Goal: Task Accomplishment & Management: Use online tool/utility

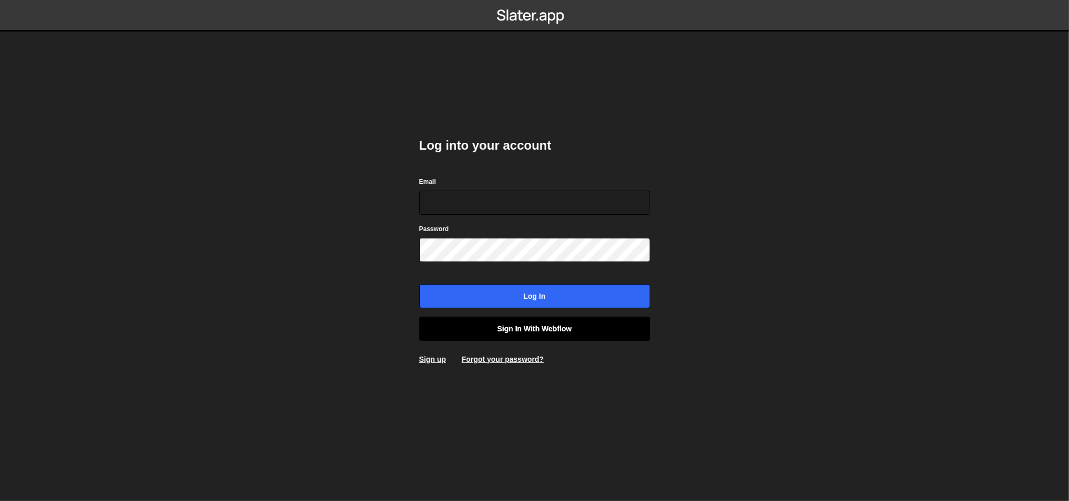
type input "lazar@akka.studio"
click at [529, 327] on link "Sign in with Webflow" at bounding box center [534, 329] width 231 height 24
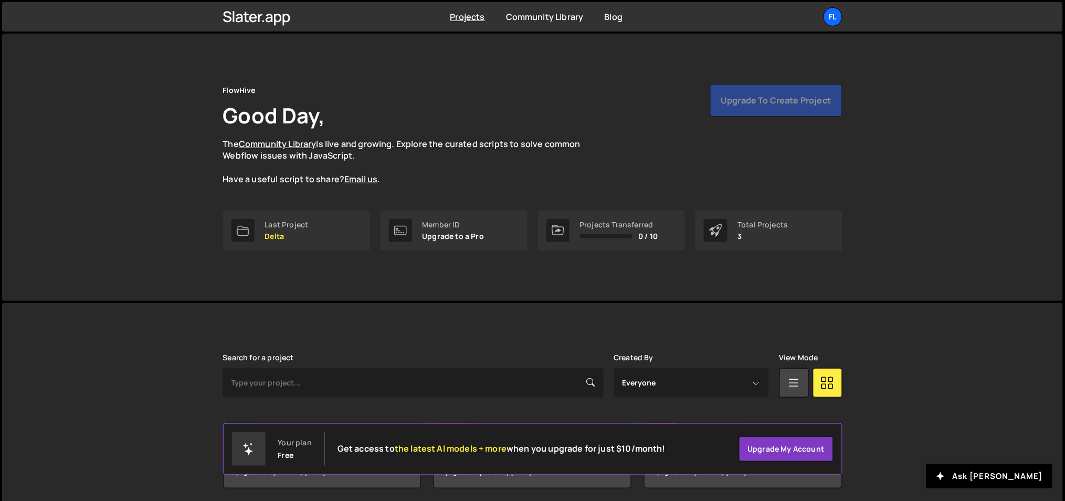
scroll to position [39, 0]
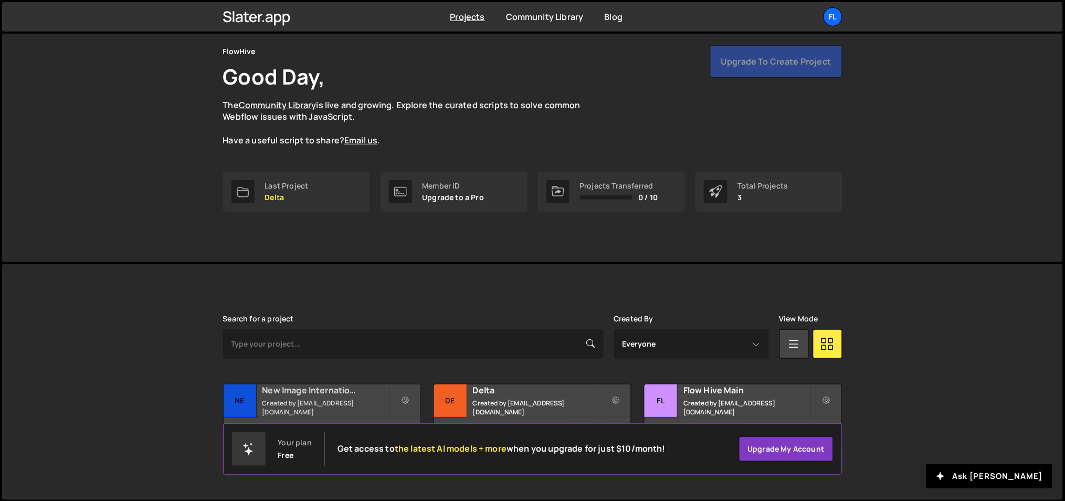
click at [289, 405] on small "Created by [EMAIL_ADDRESS][DOMAIN_NAME]" at bounding box center [326, 407] width 127 height 18
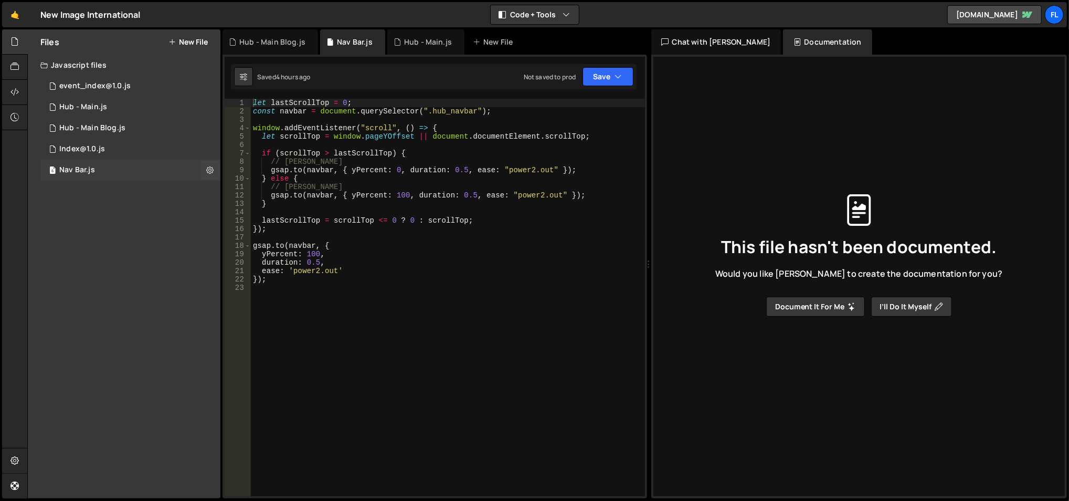
click at [130, 172] on div "6 Nav Bar.js 0" at bounding box center [130, 170] width 180 height 21
click at [128, 115] on div "2 Hub - Main.js 0" at bounding box center [130, 107] width 180 height 21
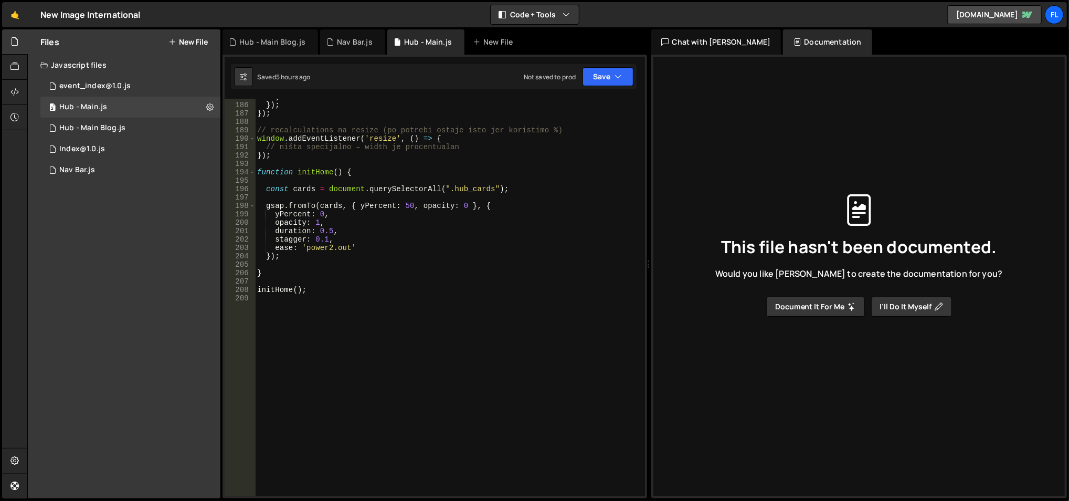
scroll to position [1560, 0]
click at [342, 315] on div "} }) ; }) ; // recalculations na resize (po potrebi ostaje isto jer koristimo %…" at bounding box center [448, 299] width 387 height 415
paste textarea "</script>"
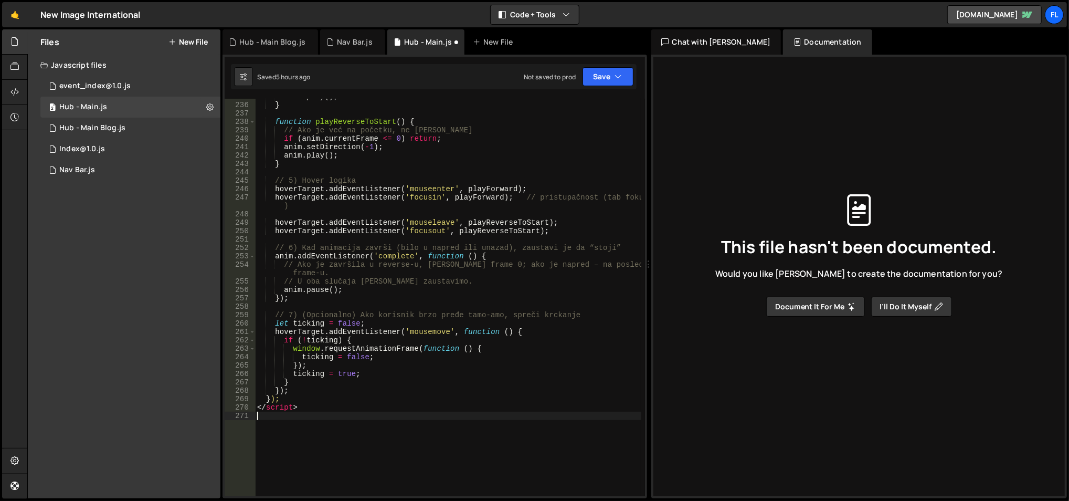
scroll to position [2011, 0]
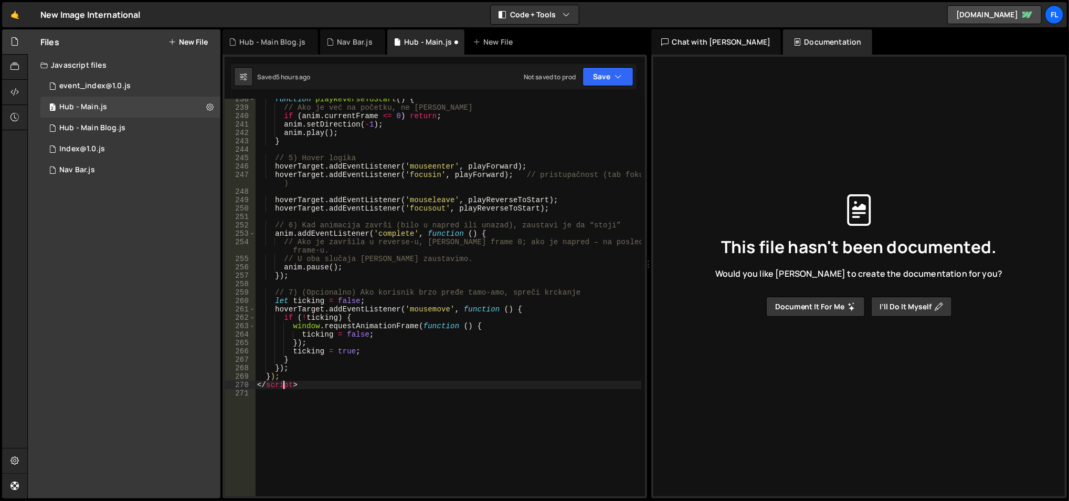
click at [283, 382] on div "function playReverseToStart ( ) { // Ako je već na početku, ne radi ništa if ( …" at bounding box center [448, 302] width 387 height 415
type textarea "</script>"
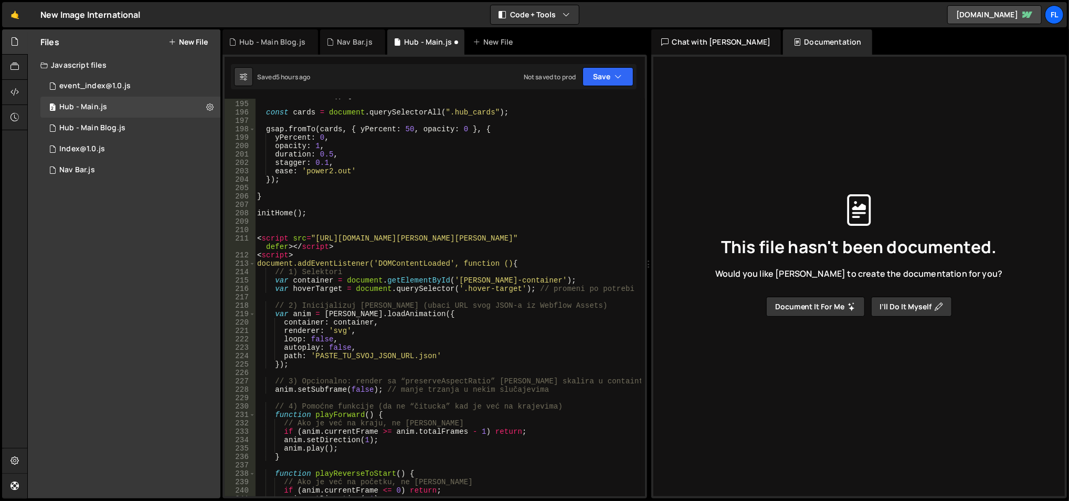
scroll to position [1632, 0]
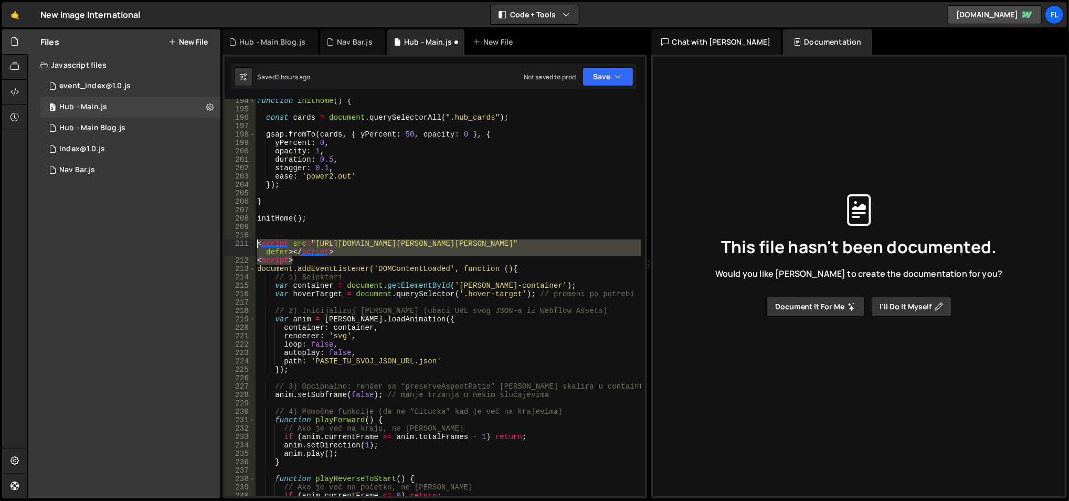
drag, startPoint x: 304, startPoint y: 261, endPoint x: 254, endPoint y: 246, distance: 52.0
click at [254, 246] on div "194 195 196 197 198 199 200 201 202 203 204 205 206 207 208 209 210 211 212 213…" at bounding box center [435, 297] width 421 height 397
type textarea "<script src="https://cdnjs.cloudflare.com/ajax/libs/lottie-web/5.12.2/lottie.mi…"
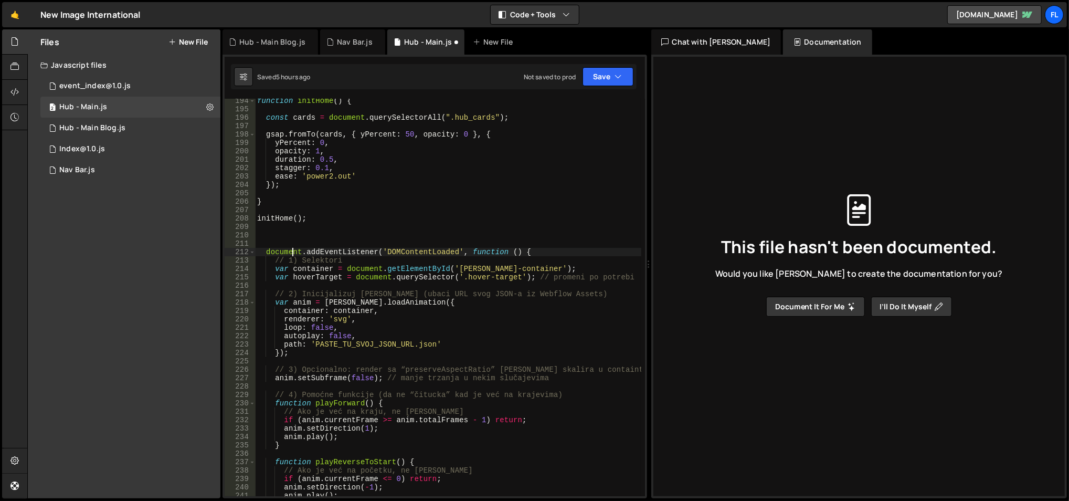
click at [290, 254] on div "function initHome ( ) { const cards = document . querySelectorAll ( ".hub_cards…" at bounding box center [448, 304] width 387 height 415
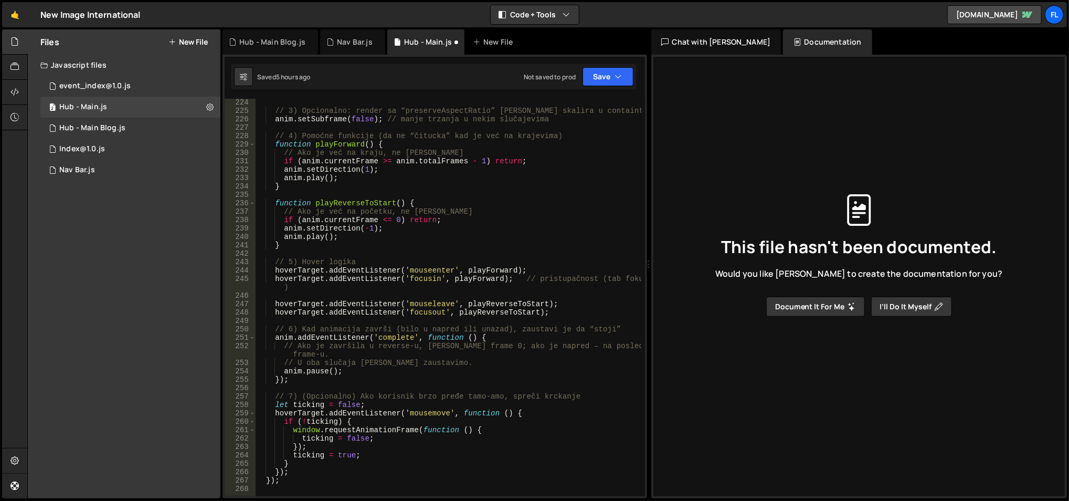
scroll to position [2055, 0]
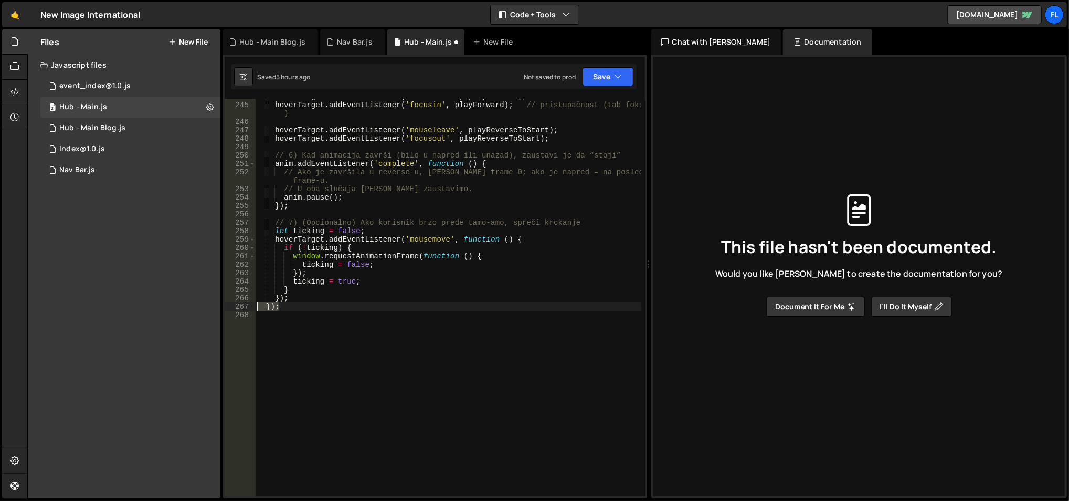
drag, startPoint x: 292, startPoint y: 308, endPoint x: 248, endPoint y: 302, distance: 44.5
click at [248, 302] on div "// 1) Selektori 244 245 246 247 248 249 250 251 252 253 254 255 256 257 258 259…" at bounding box center [435, 297] width 421 height 397
type textarea "});"
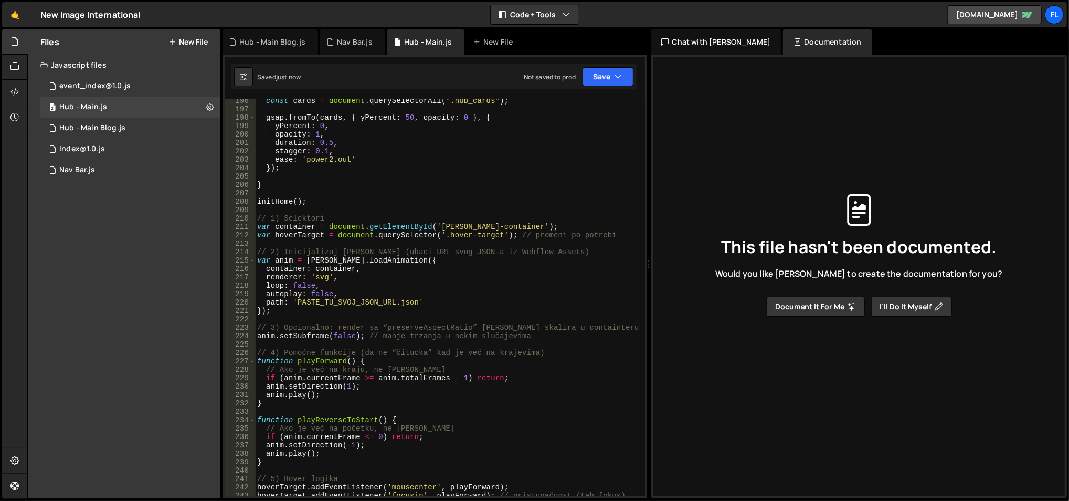
scroll to position [1649, 0]
click at [398, 228] on div "const cards = document . querySelectorAll ( ".hub_cards" ) ; gsap . fromTo ( ca…" at bounding box center [448, 304] width 387 height 415
click at [431, 226] on div "const cards = document . querySelectorAll ( ".hub_cards" ) ; gsap . fromTo ( ca…" at bounding box center [448, 304] width 387 height 415
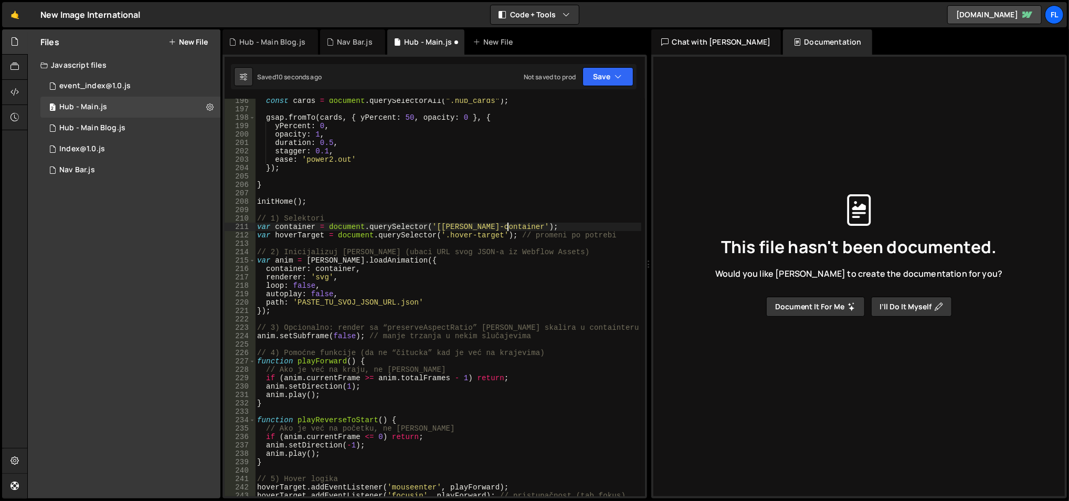
scroll to position [0, 17]
click at [447, 238] on div "const cards = document . querySelectorAll ( ".hub_cards" ) ; gsap . fromTo ( ca…" at bounding box center [448, 304] width 387 height 415
drag, startPoint x: 447, startPoint y: 238, endPoint x: 496, endPoint y: 237, distance: 48.3
click at [496, 237] on div "const cards = document . querySelectorAll ( ".hub_cards" ) ; gsap . fromTo ( ca…" at bounding box center [448, 304] width 387 height 415
paste textarea "ub_cards"
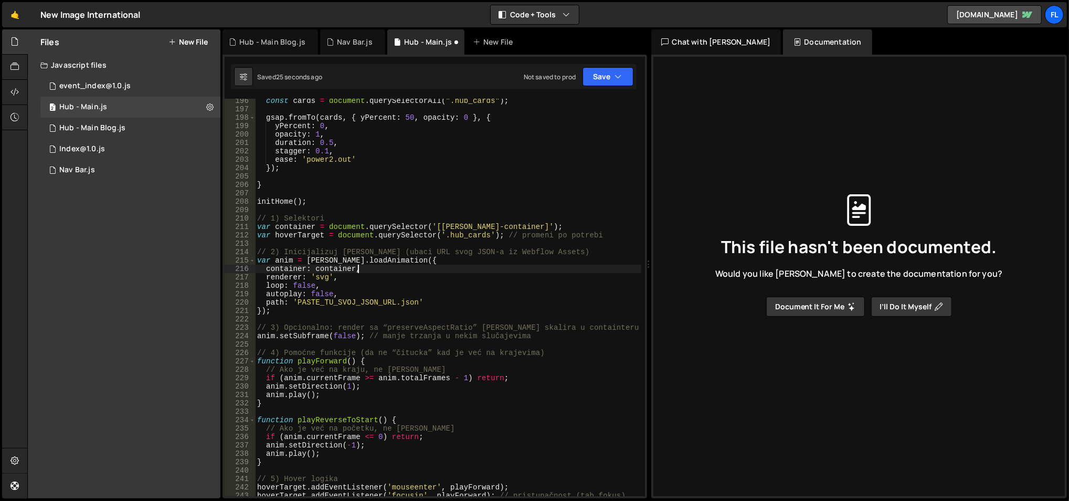
click at [478, 265] on div "const cards = document . querySelectorAll ( ".hub_cards" ) ; gsap . fromTo ( ca…" at bounding box center [448, 304] width 387 height 415
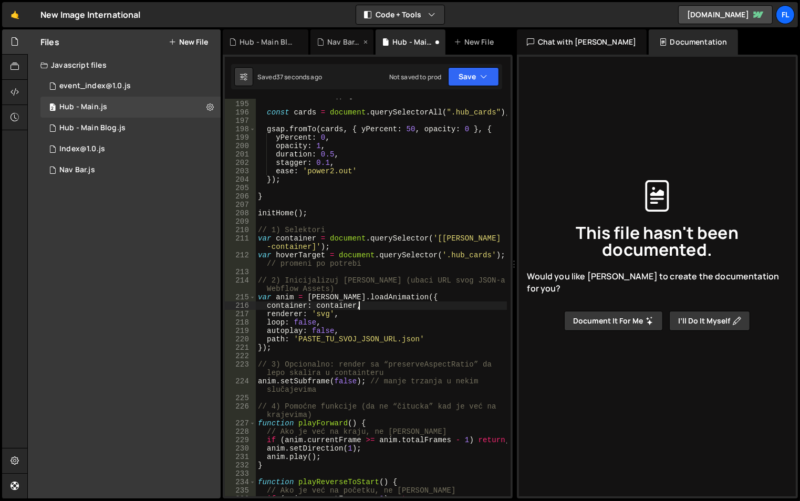
scroll to position [1872, 0]
drag, startPoint x: 297, startPoint y: 339, endPoint x: 394, endPoint y: 341, distance: 97.1
click at [394, 341] on div "function initHome ( ) { const cards = document . querySelectorAll ( ".hub_cards…" at bounding box center [381, 298] width 251 height 415
paste textarea "https://cdn.prod.website-files.com/6552cc6d2963b7acd38b8f58/68c5dafe301759aa624…"
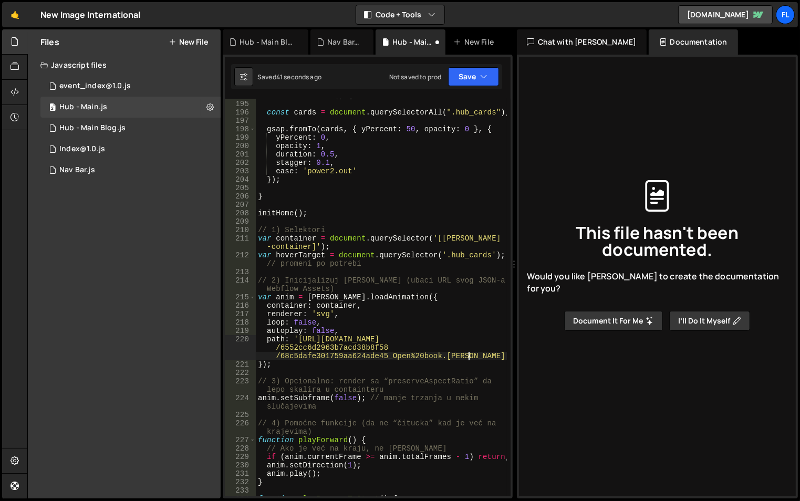
click at [433, 321] on div "function initHome ( ) { const cards = document . querySelectorAll ( ".hub_cards…" at bounding box center [381, 298] width 251 height 415
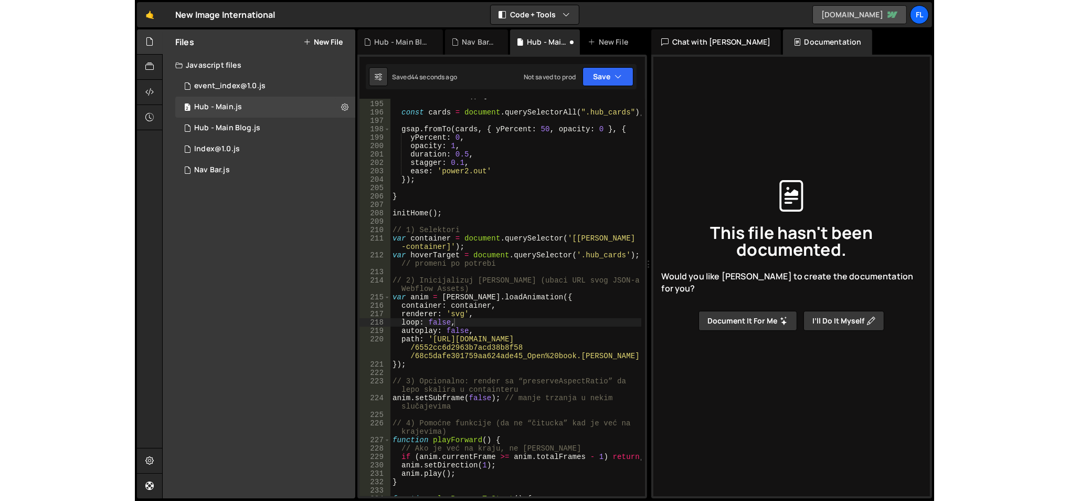
scroll to position [1645, 0]
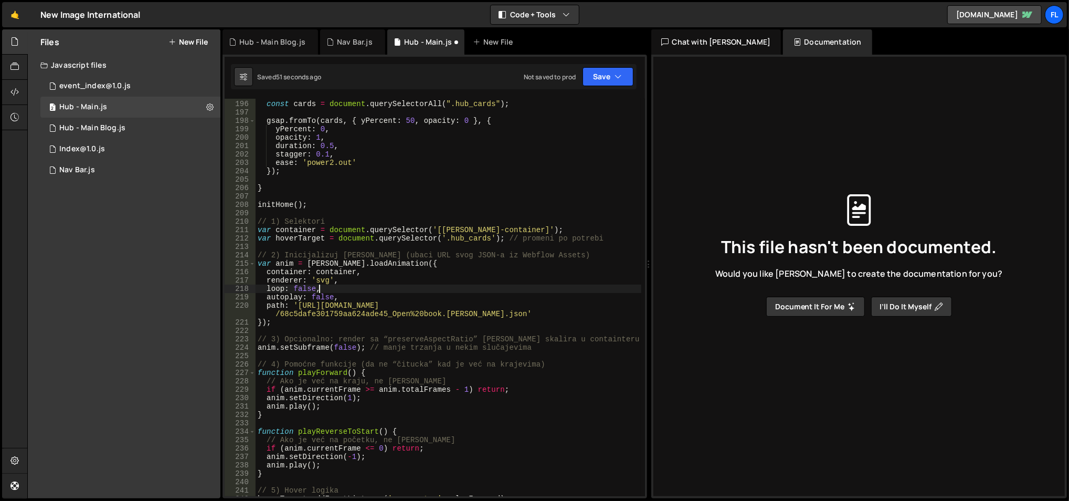
click at [482, 315] on div "const cards = document . querySelectorAll ( ".hub_cards" ) ; gsap . fromTo ( ca…" at bounding box center [449, 298] width 386 height 415
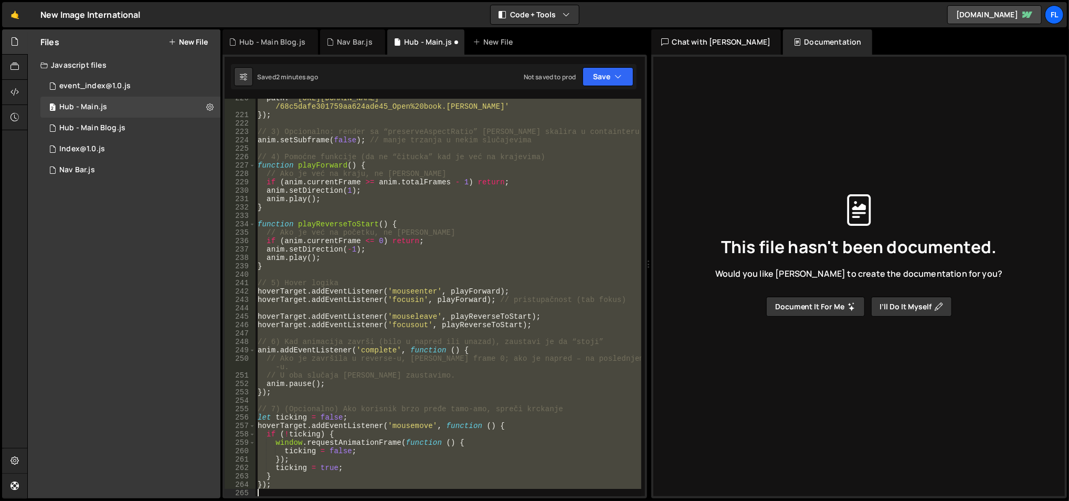
scroll to position [1852, 0]
drag, startPoint x: 257, startPoint y: 222, endPoint x: 381, endPoint y: 531, distance: 332.9
click at [381, 500] on html "Projects Community Library Blog Fl Projects Your Teams Account Upgrade Logout" at bounding box center [534, 250] width 1069 height 501
paste textarea "});"
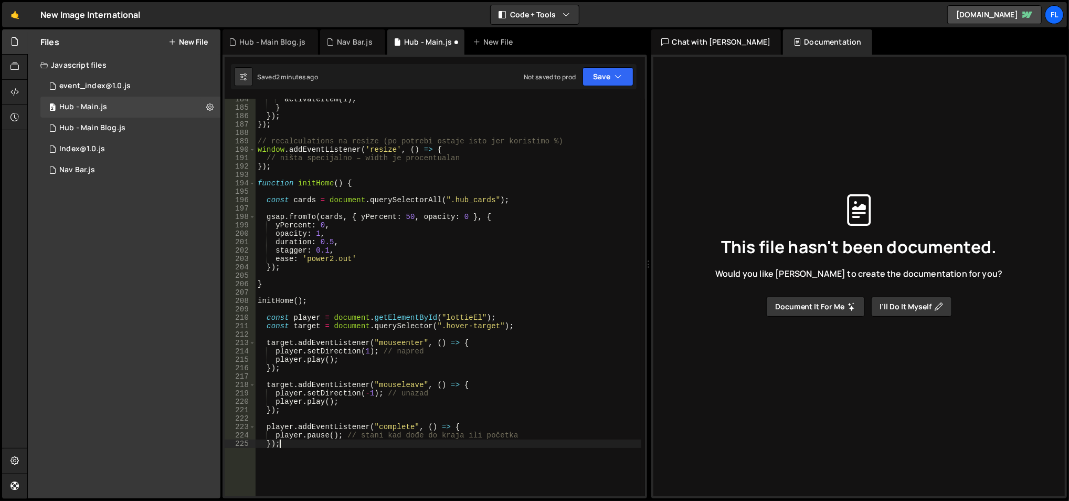
scroll to position [1549, 0]
click at [449, 318] on div "activateItem ( i ) ; } }) ; }) ; // recalculations na resize (po potrebi ostaje…" at bounding box center [449, 302] width 386 height 415
click at [401, 319] on div "activateItem ( i ) ; } }) ; }) ; // recalculations na resize (po potrebi ostaje…" at bounding box center [449, 302] width 386 height 415
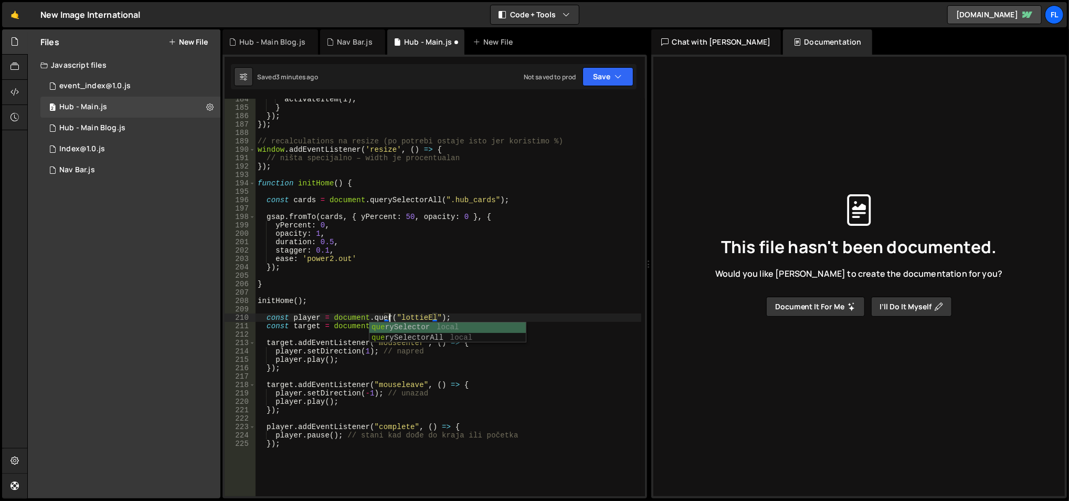
scroll to position [0, 9]
click at [451, 318] on div "activateItem ( i ) ; } }) ; }) ; // recalculations na resize (po potrebi ostaje…" at bounding box center [449, 302] width 386 height 415
paste textarea "lottie-element"
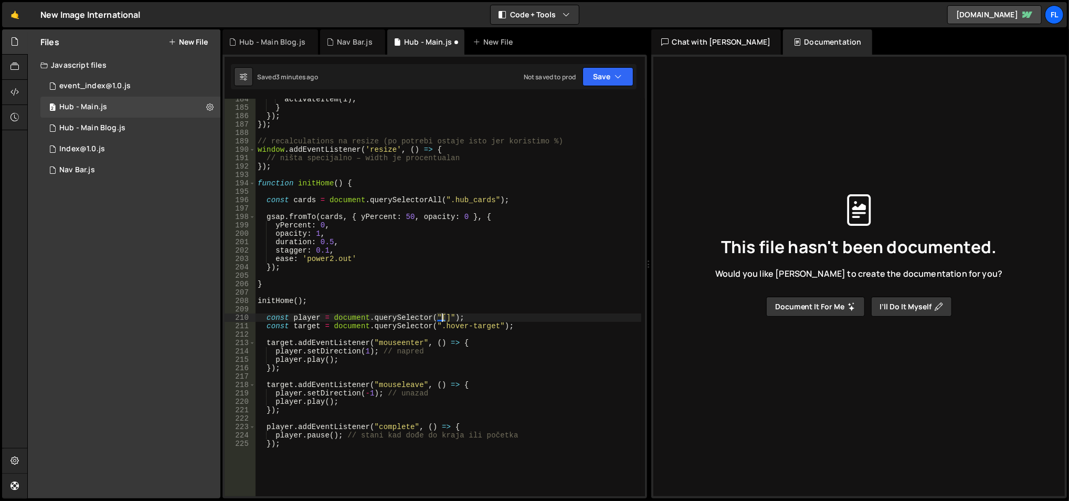
type textarea "const player = document.querySelector("[lottie-element]");"
click at [484, 310] on div "activateItem ( i ) ; } }) ; }) ; // recalculations na resize (po potrebi ostaje…" at bounding box center [449, 302] width 386 height 415
drag, startPoint x: 494, startPoint y: 326, endPoint x: 441, endPoint y: 323, distance: 52.6
click at [441, 323] on div "activateItem ( i ) ; } }) ; }) ; // recalculations na resize (po potrebi ostaje…" at bounding box center [449, 302] width 386 height 415
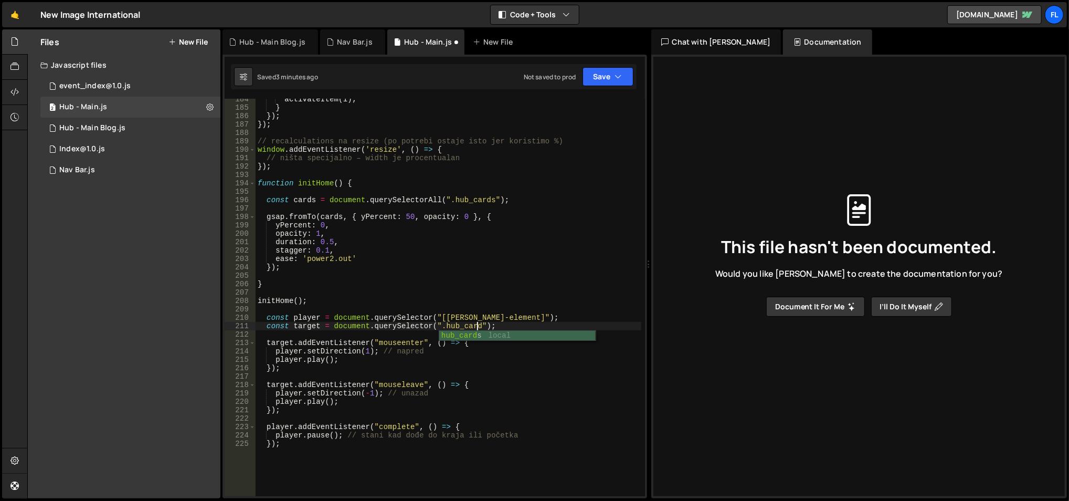
scroll to position [0, 15]
click at [455, 297] on div "activateItem ( i ) ; } }) ; }) ; // recalculations na resize (po potrebi ostaje…" at bounding box center [449, 302] width 386 height 415
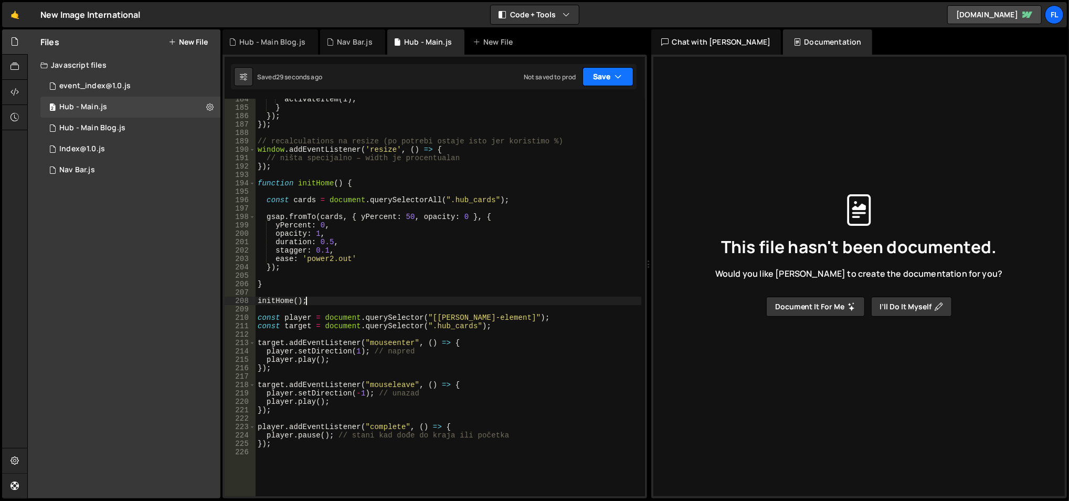
click at [610, 77] on button "Save" at bounding box center [608, 76] width 51 height 19
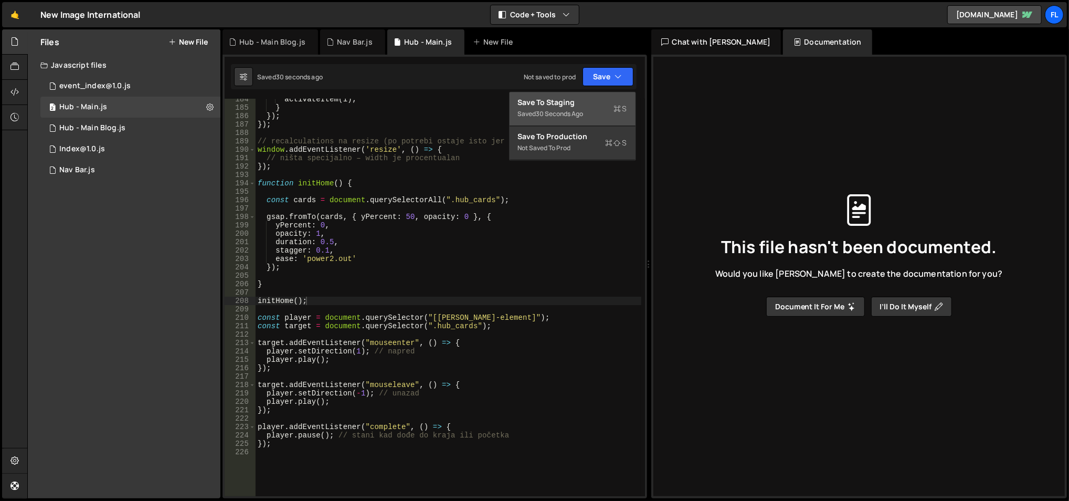
click at [569, 116] on div "30 seconds ago" at bounding box center [560, 113] width 47 height 9
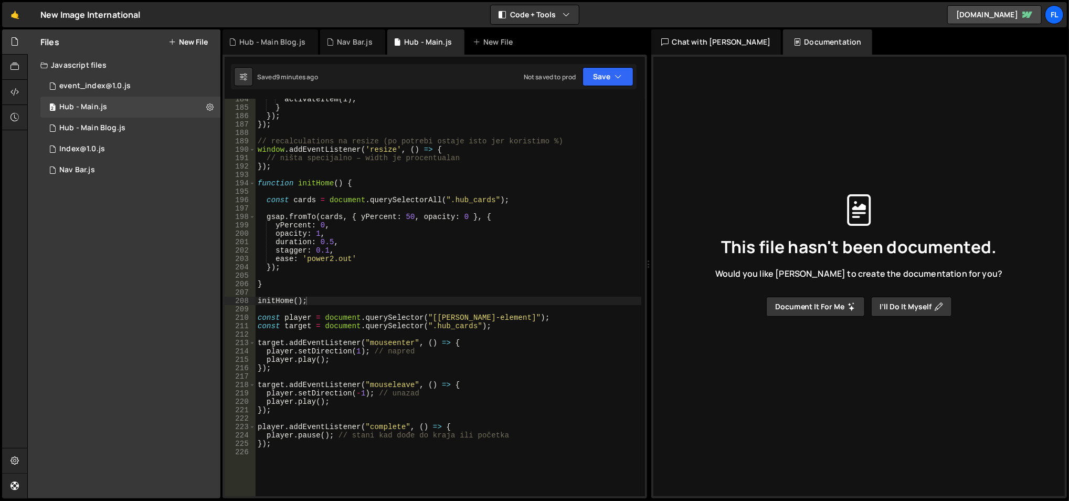
scroll to position [0, 1]
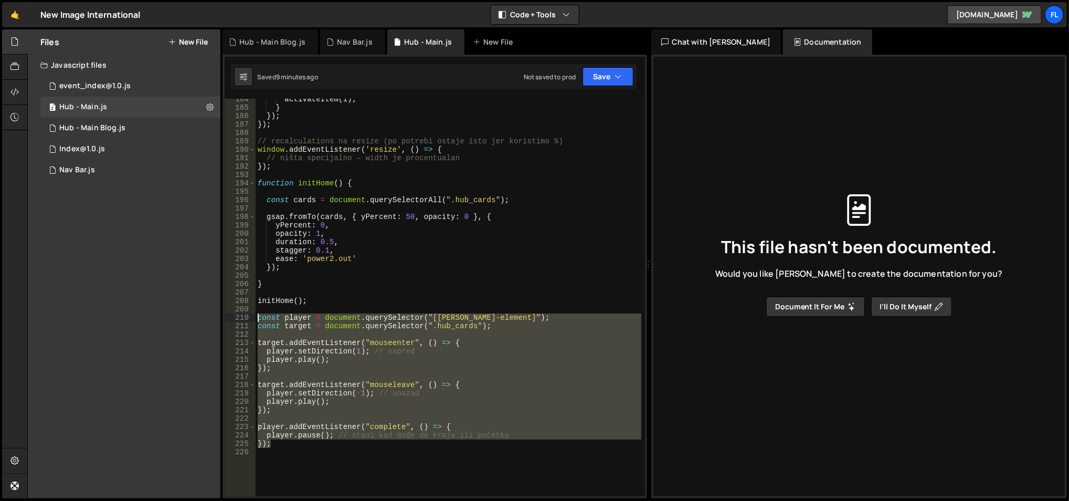
drag, startPoint x: 371, startPoint y: 446, endPoint x: 302, endPoint y: 318, distance: 145.1
click at [250, 318] on div "}); 184 185 186 187 188 189 190 191 192 193 194 195 196 197 198 199 200 201 202…" at bounding box center [435, 297] width 421 height 397
paste textarea "}"
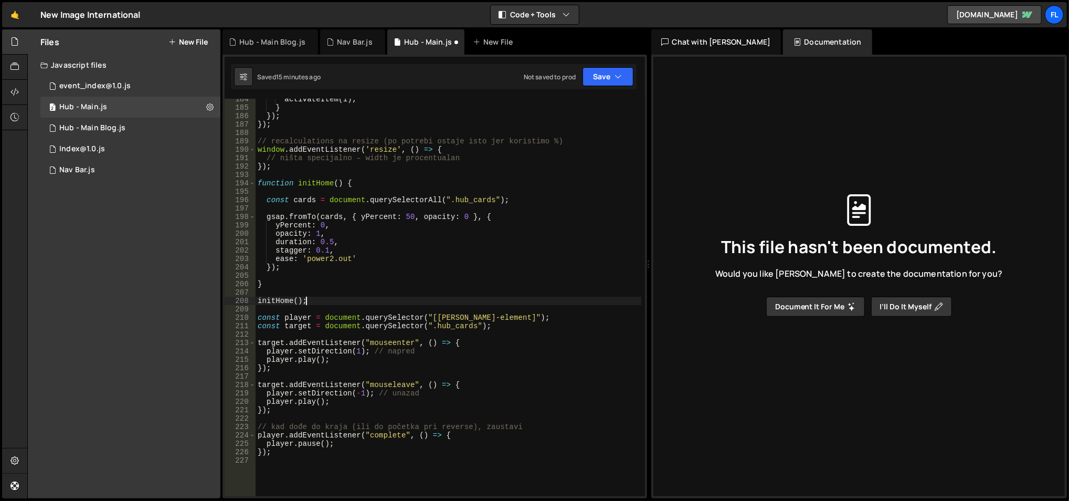
click at [397, 302] on div "activateItem ( i ) ; } }) ; }) ; // recalculations na resize (po potrebi ostaje…" at bounding box center [449, 302] width 386 height 415
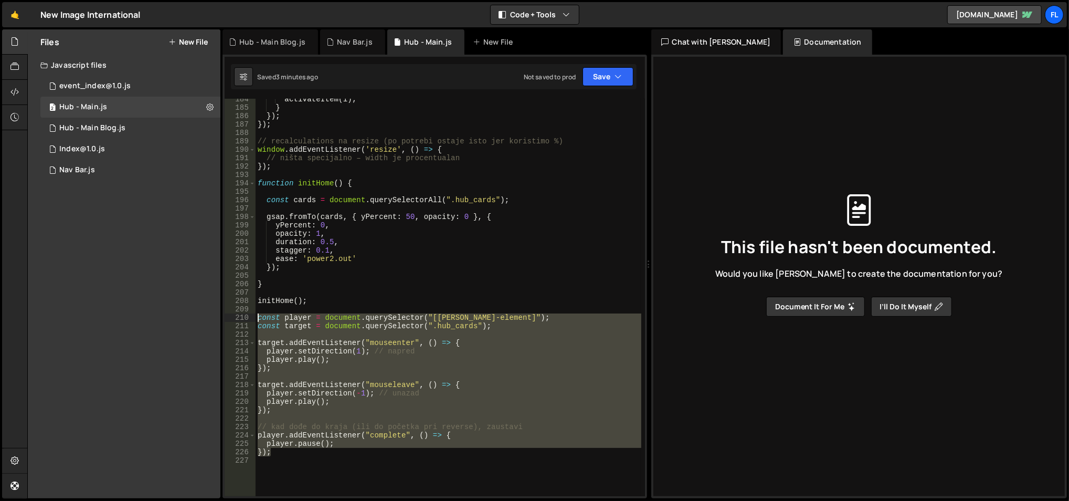
drag, startPoint x: 301, startPoint y: 456, endPoint x: 254, endPoint y: 317, distance: 146.4
click at [254, 317] on div "initHome(); 184 185 186 187 188 189 190 191 192 193 194 195 196 197 198 199 200…" at bounding box center [435, 297] width 421 height 397
paste textarea "}"
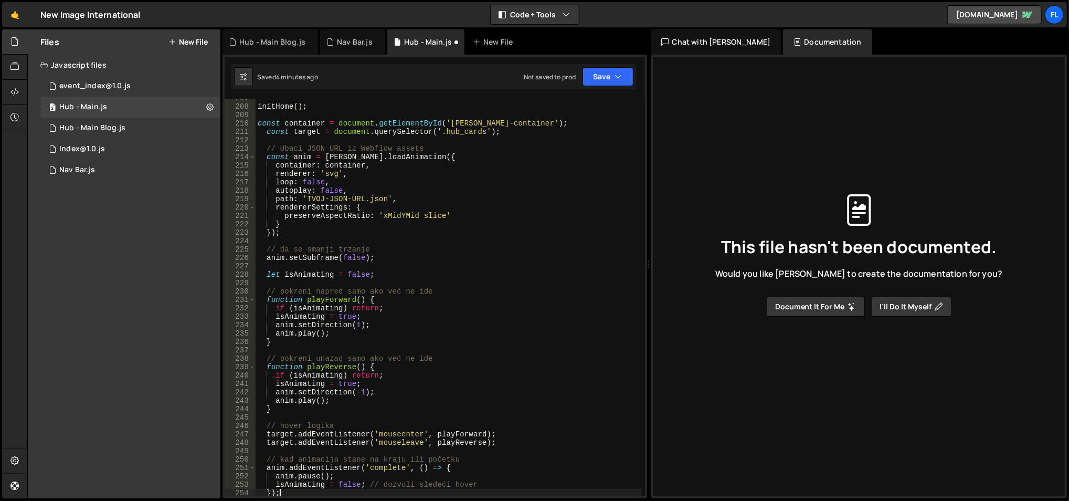
click at [426, 122] on div "initHome ( ) ; const container = document . getElementById ( 'lottie-container'…" at bounding box center [449, 301] width 386 height 415
click at [440, 121] on div "initHome ( ) ; const container = document . querySelector ( 'lottie-container' …" at bounding box center [449, 301] width 386 height 415
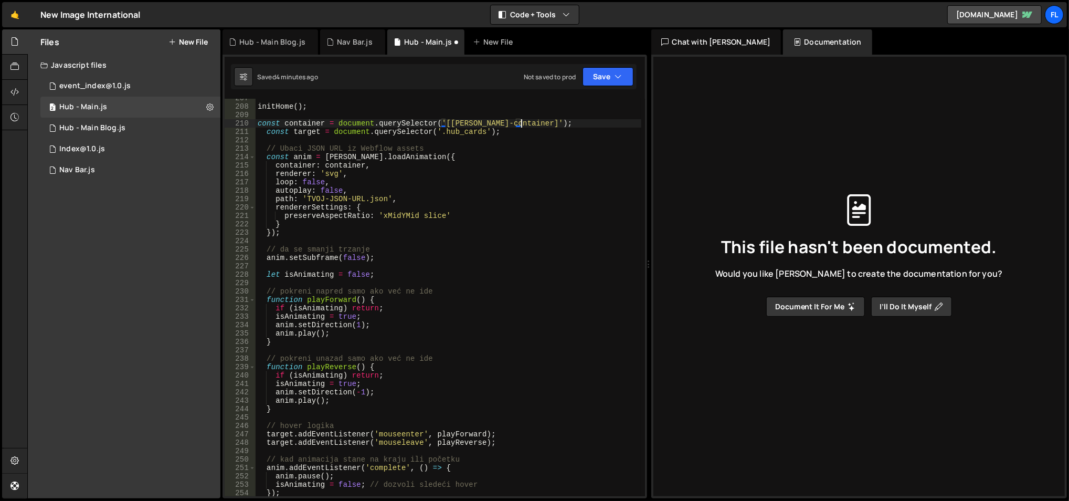
click at [446, 152] on div "initHome ( ) ; const container = document . querySelector ( '[lottie-container]…" at bounding box center [449, 301] width 386 height 415
drag, startPoint x: 305, startPoint y: 198, endPoint x: 383, endPoint y: 199, distance: 78.2
click at [383, 199] on div "initHome ( ) ; const container = document . querySelector ( '[lottie-container]…" at bounding box center [449, 301] width 386 height 415
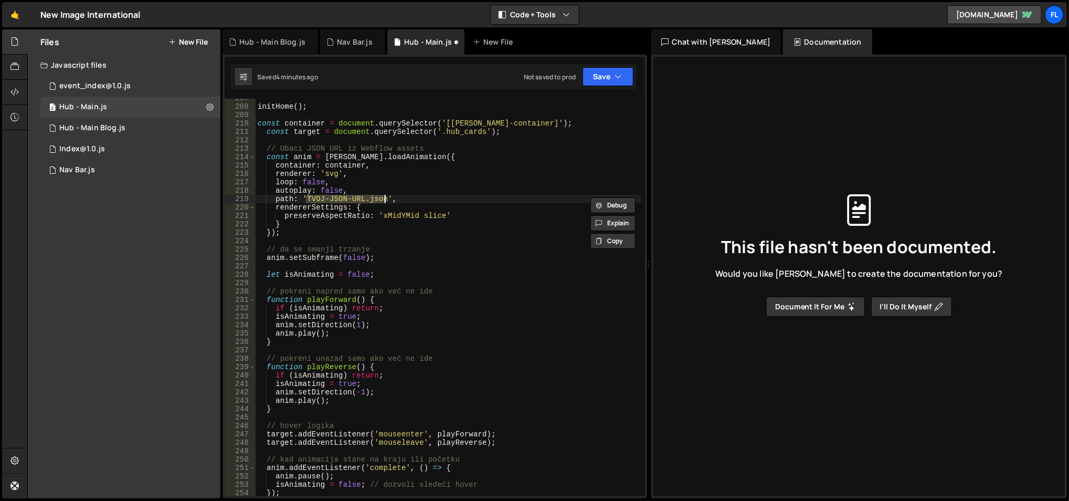
paste textarea "https://cdn.prod.website-files.com/6552cc6d2963b7acd38b8f58/68c5dec3369955eeb0c…"
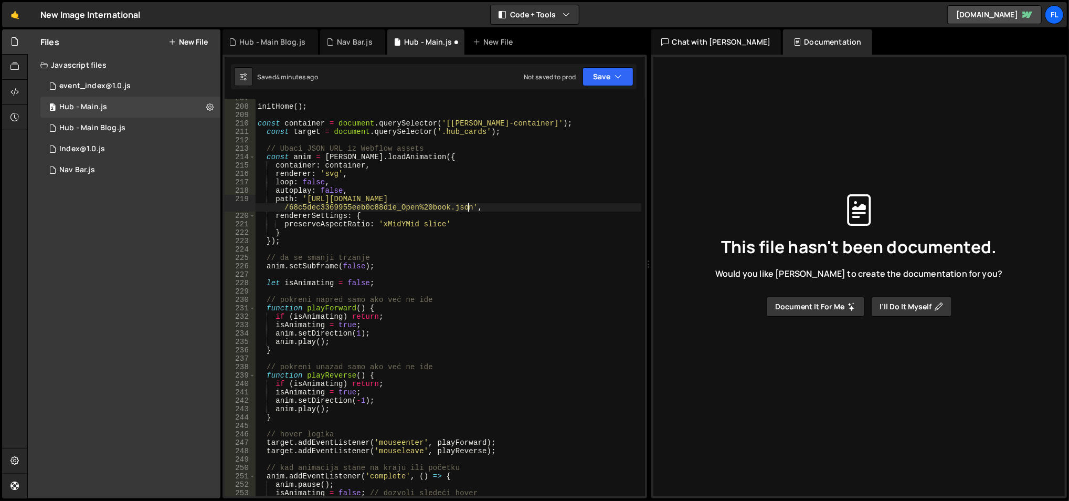
click at [401, 245] on div "initHome ( ) ; const container = document . querySelector ( '[lottie-container]…" at bounding box center [449, 301] width 386 height 415
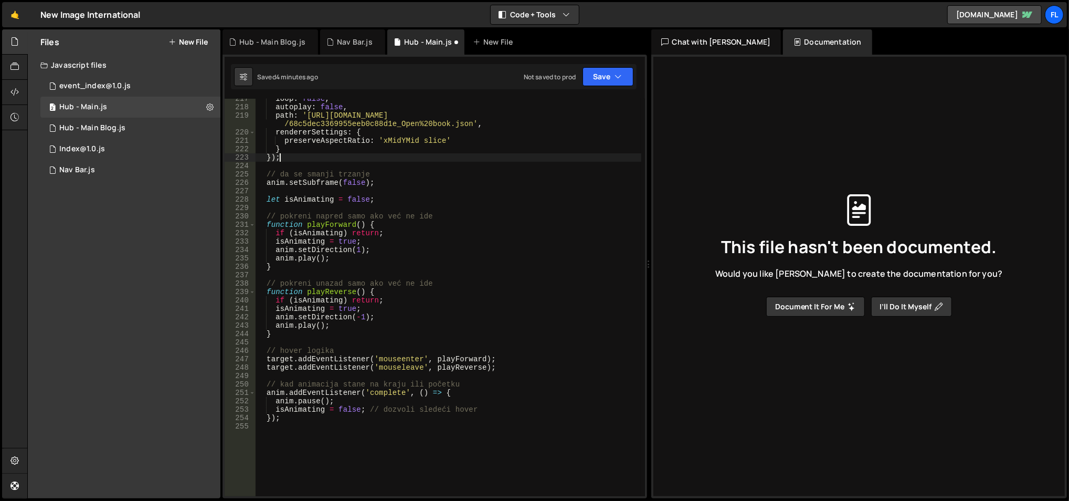
scroll to position [1827, 0]
click at [607, 82] on button "Save" at bounding box center [608, 76] width 51 height 19
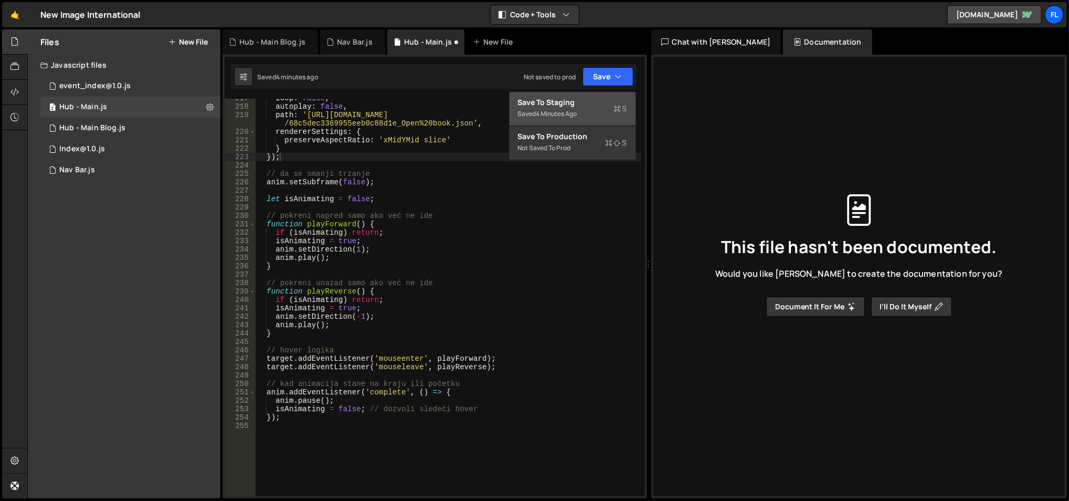
click at [590, 97] on div "Save to Staging S" at bounding box center [572, 102] width 109 height 11
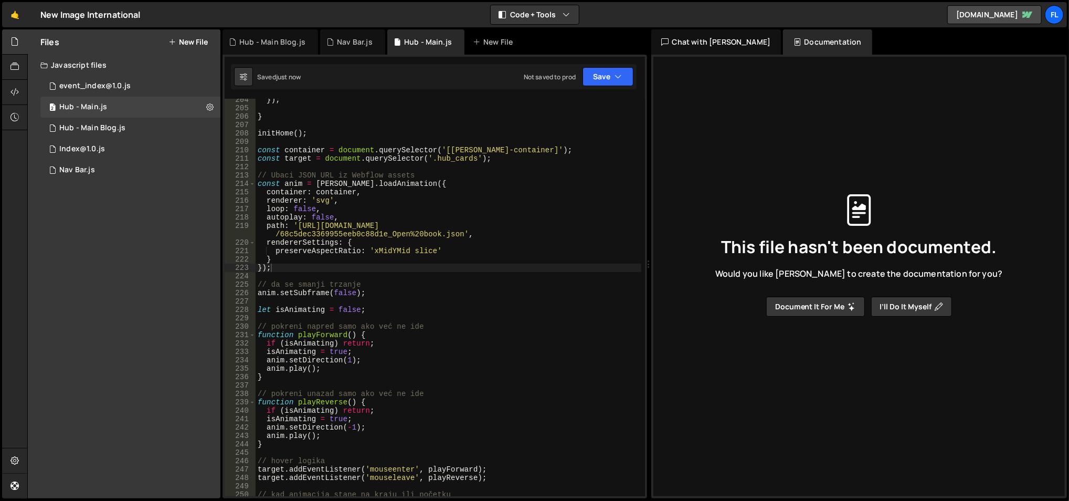
scroll to position [1714, 0]
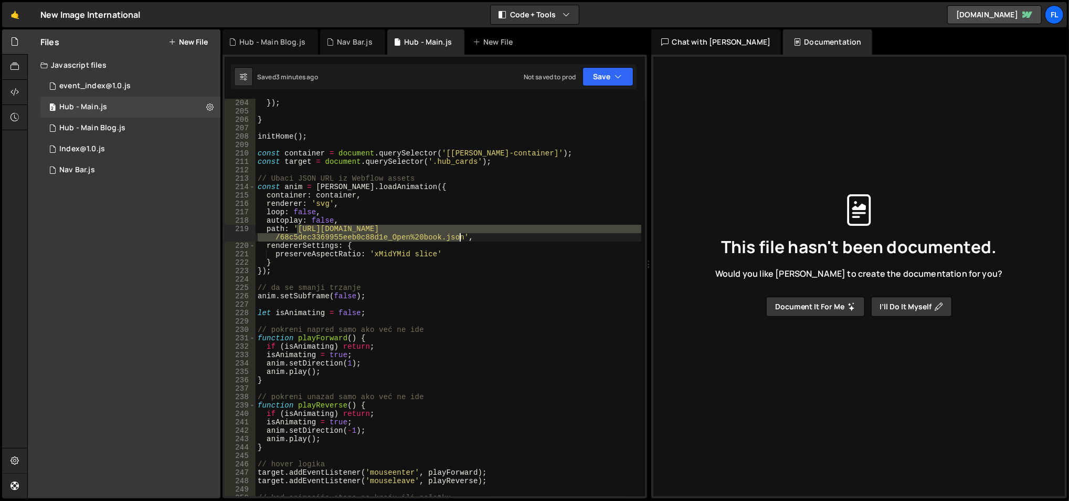
drag, startPoint x: 296, startPoint y: 228, endPoint x: 458, endPoint y: 241, distance: 163.3
click at [458, 241] on div "}) ; } initHome ( ) ; const container = document . querySelector ( '[lottie-con…" at bounding box center [449, 306] width 386 height 415
paste textarea "e329f17e6f64200e4c7c"
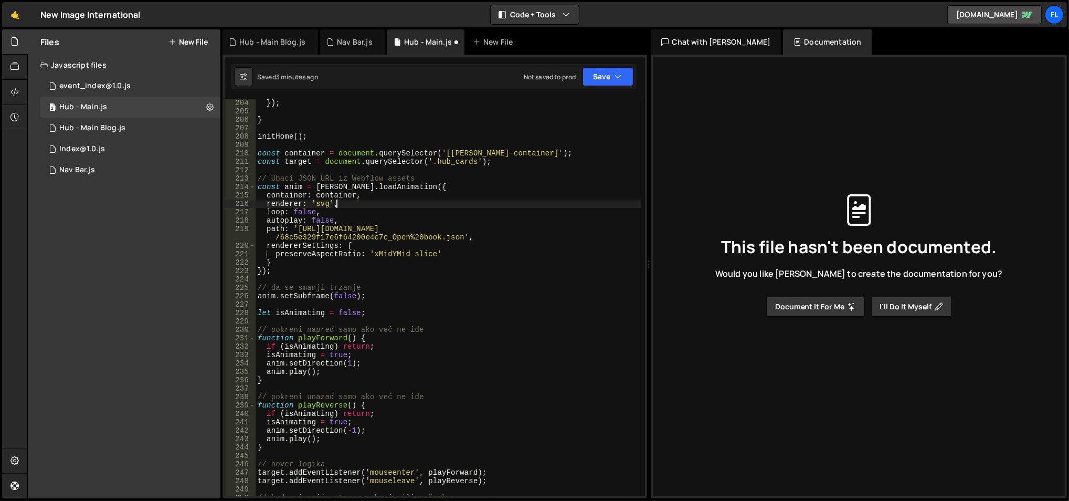
click at [474, 202] on div "}) ; } initHome ( ) ; const container = document . querySelector ( '[lottie-con…" at bounding box center [449, 306] width 386 height 415
type textarea "renderer: 'svg',"
